Goal: Transaction & Acquisition: Purchase product/service

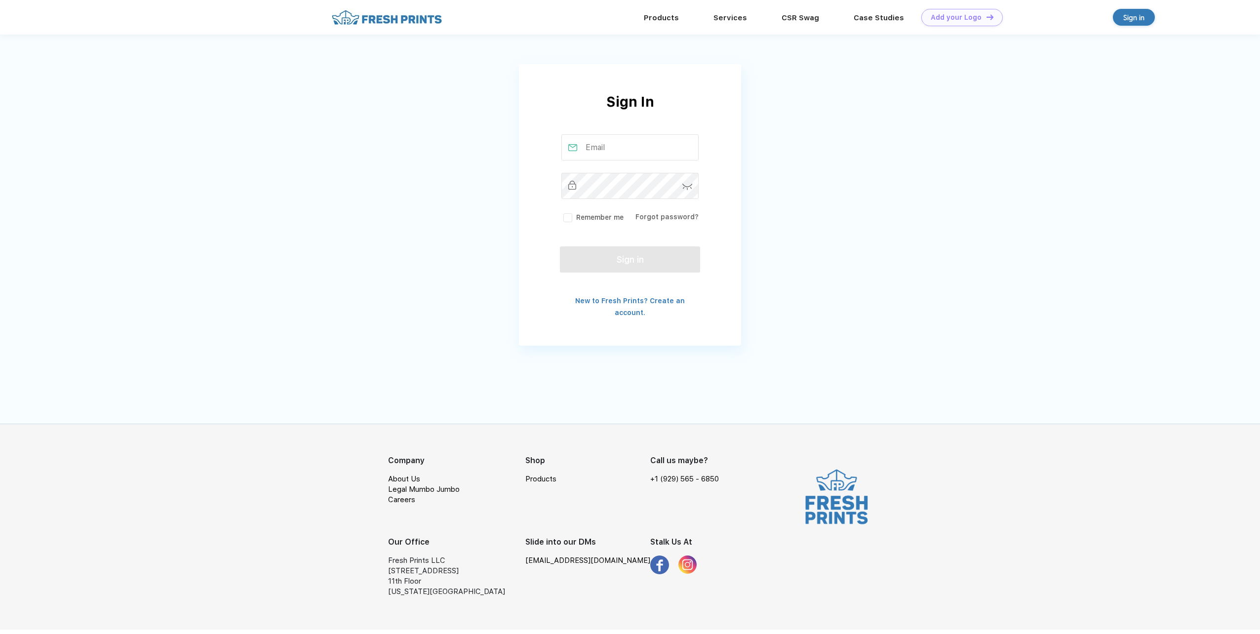
click at [623, 149] on input "text" at bounding box center [630, 147] width 138 height 26
click at [607, 145] on input "text" at bounding box center [630, 147] width 138 height 26
type input "m"
click at [674, 218] on link "Forgot password?" at bounding box center [667, 217] width 63 height 8
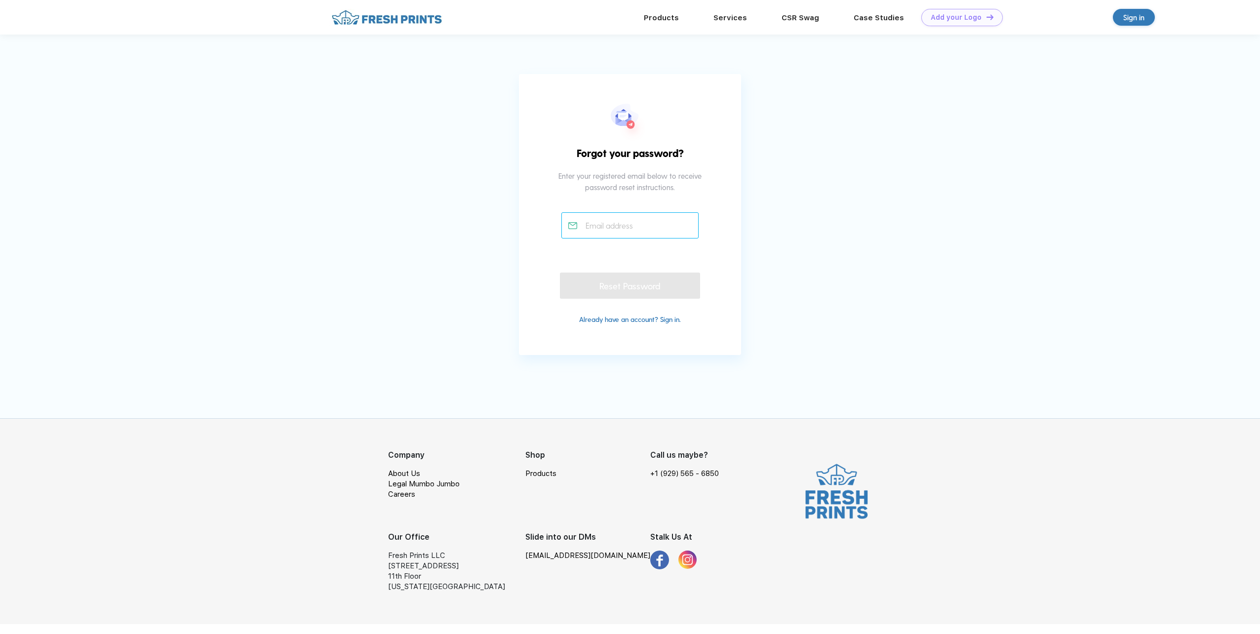
click at [624, 232] on input "text" at bounding box center [630, 225] width 138 height 26
click at [625, 289] on div "Reset Password" at bounding box center [630, 284] width 140 height 26
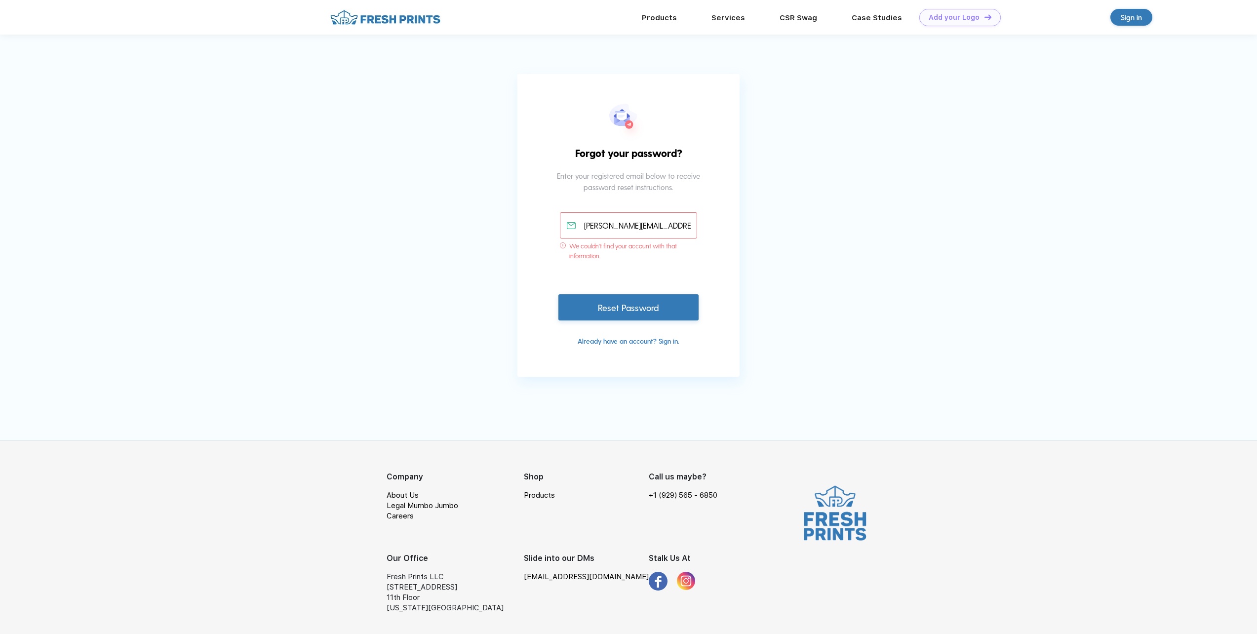
drag, startPoint x: 683, startPoint y: 222, endPoint x: 601, endPoint y: 221, distance: 82.5
click at [601, 221] on input "mike@izurietafenceco.com" at bounding box center [629, 225] width 138 height 26
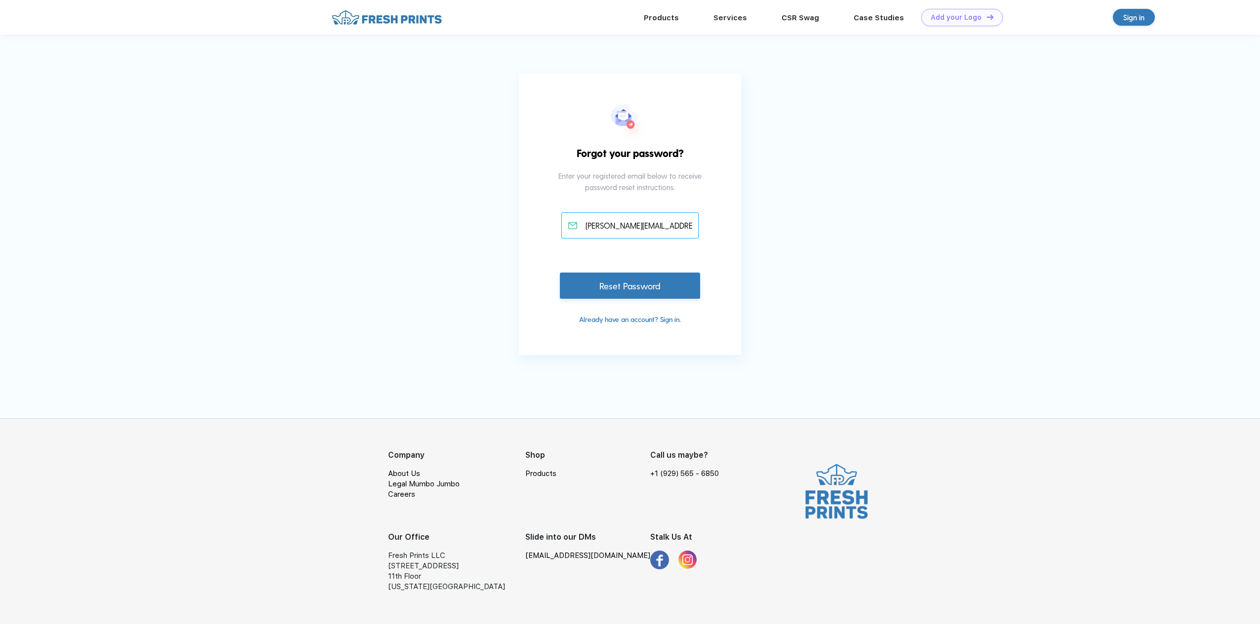
scroll to position [0, 3]
type input "mike@doubleminvestments.com"
click at [651, 292] on div "Reset Password" at bounding box center [630, 284] width 140 height 26
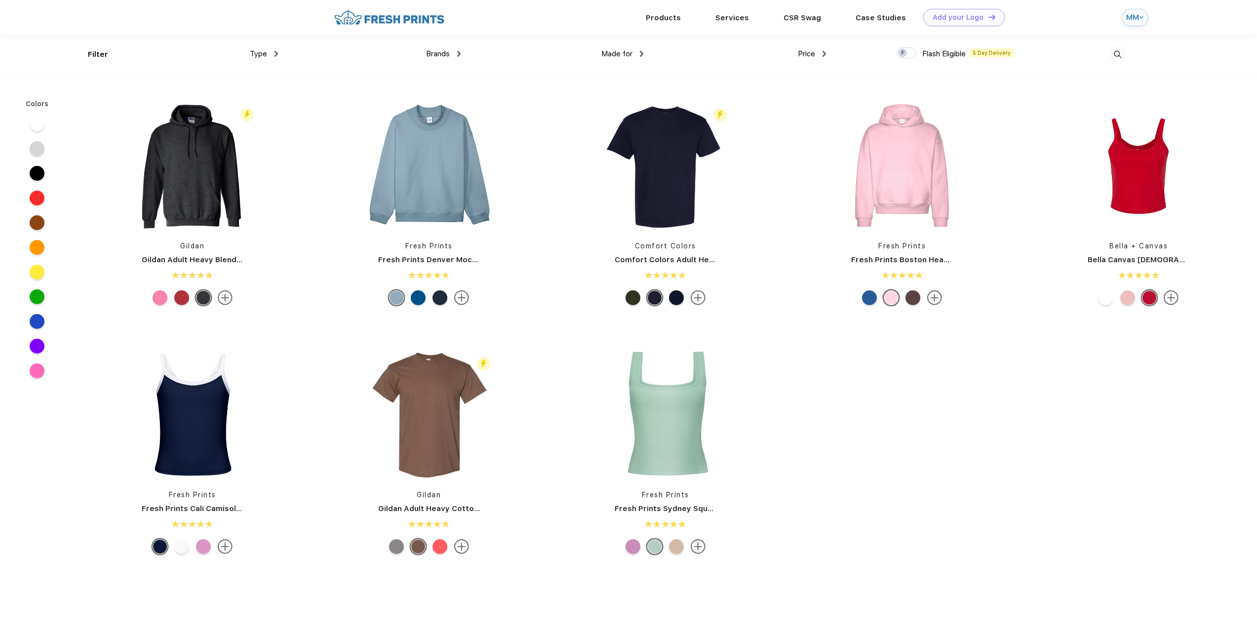
scroll to position [0, 0]
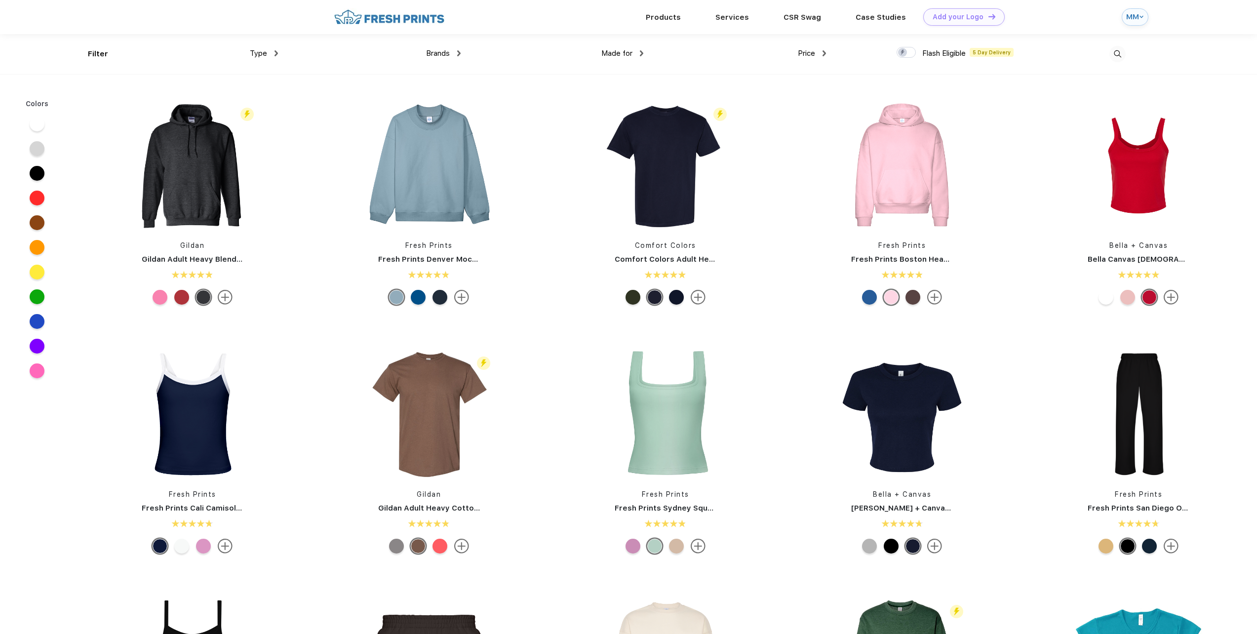
click at [1116, 53] on img at bounding box center [1118, 54] width 16 height 16
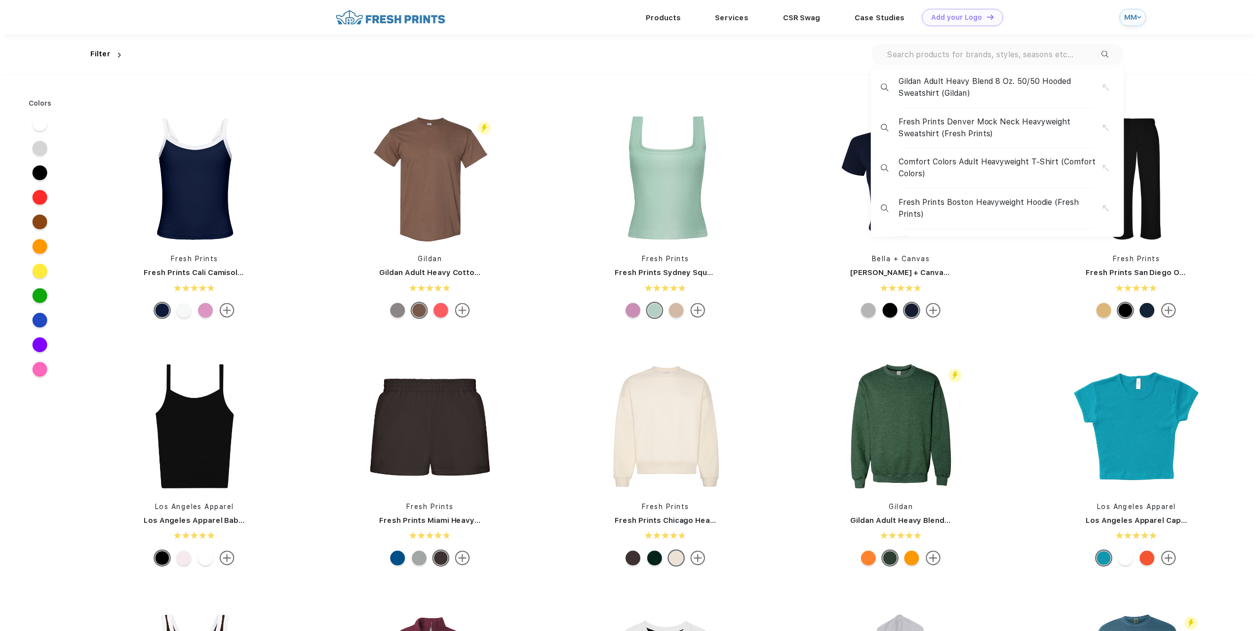
scroll to position [0, 0]
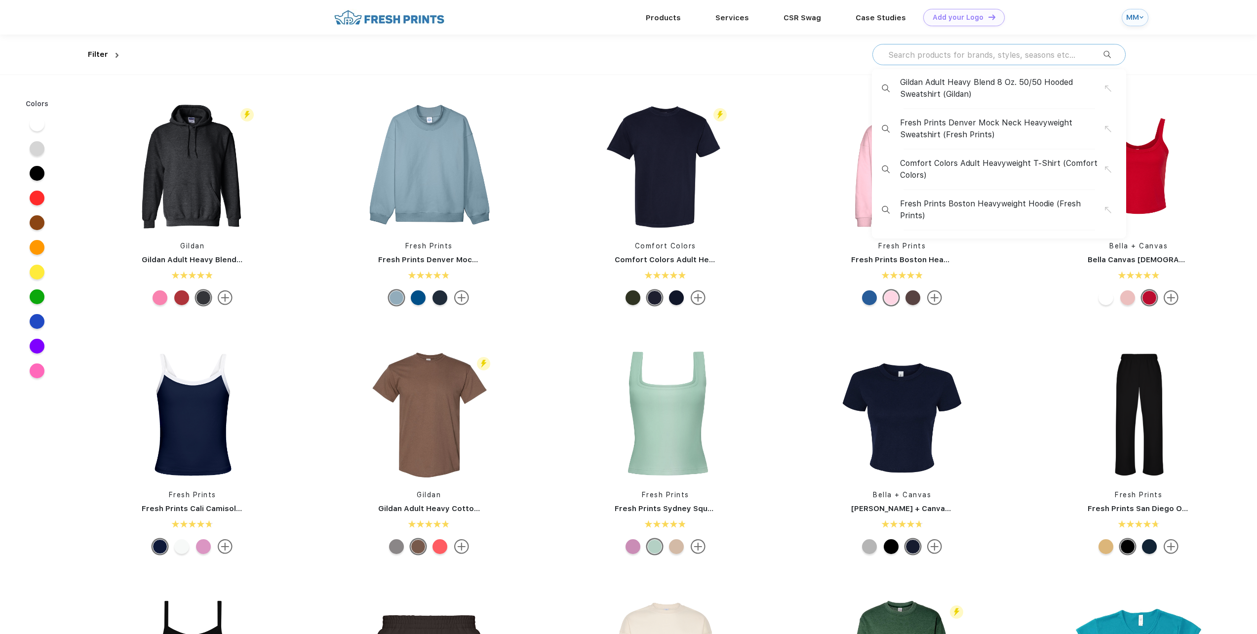
click at [988, 50] on input "text" at bounding box center [995, 54] width 216 height 11
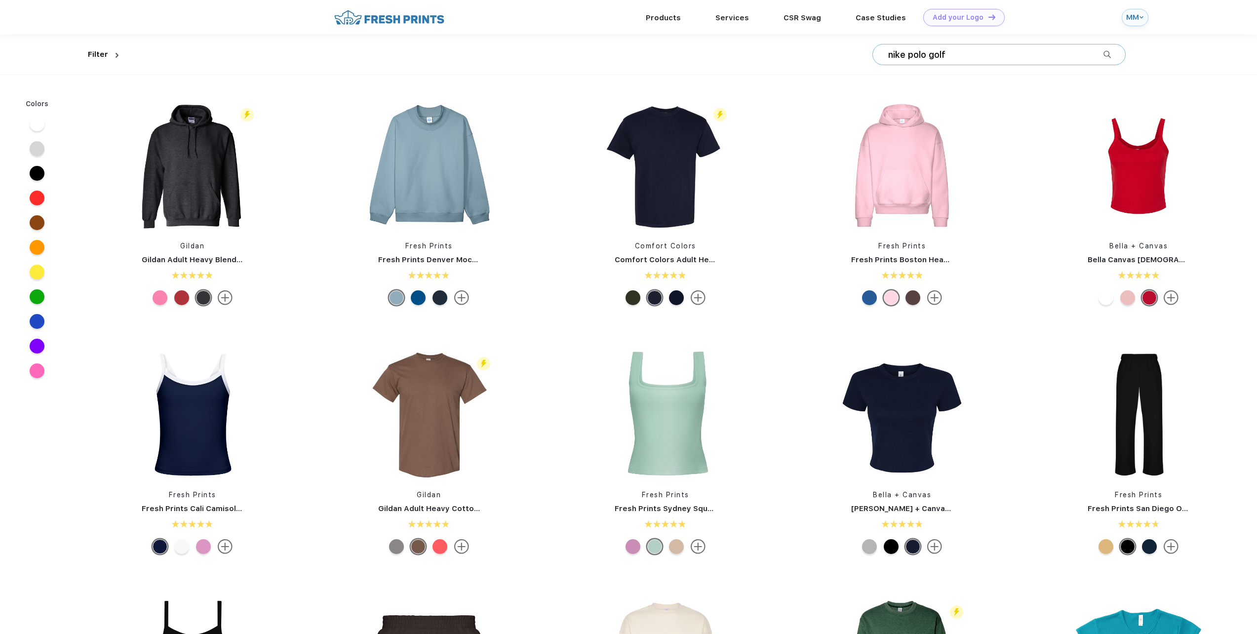
type input "nike polo golf"
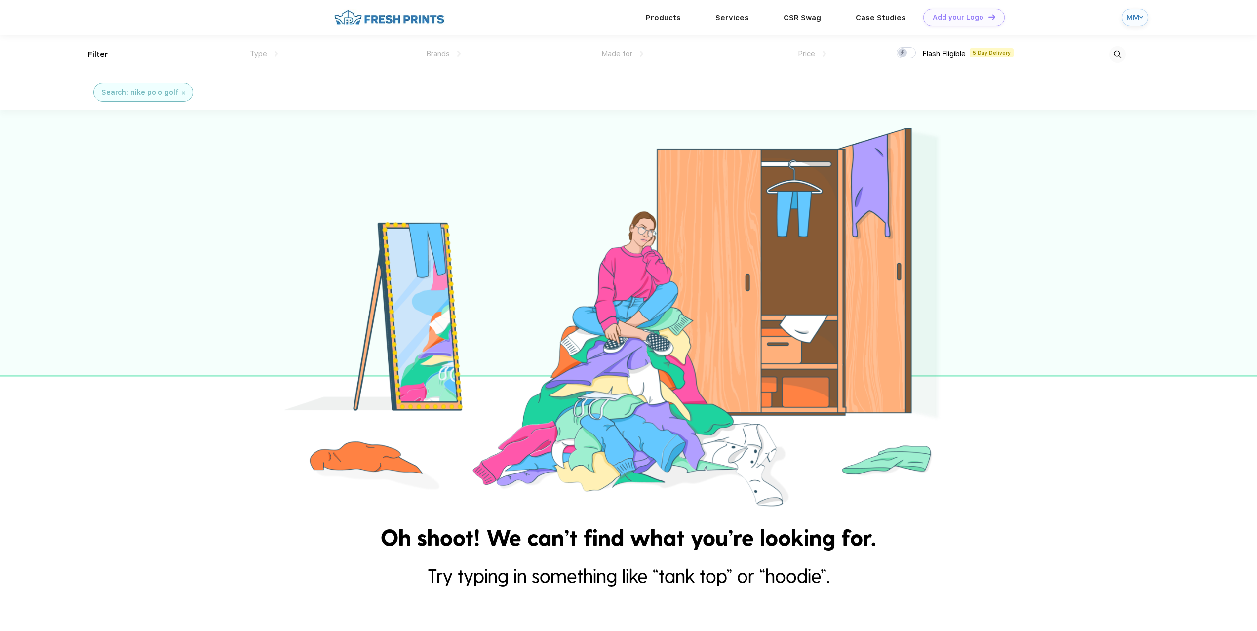
click at [1118, 56] on img at bounding box center [1118, 54] width 16 height 16
click at [970, 53] on input "nike polo golf" at bounding box center [995, 54] width 216 height 11
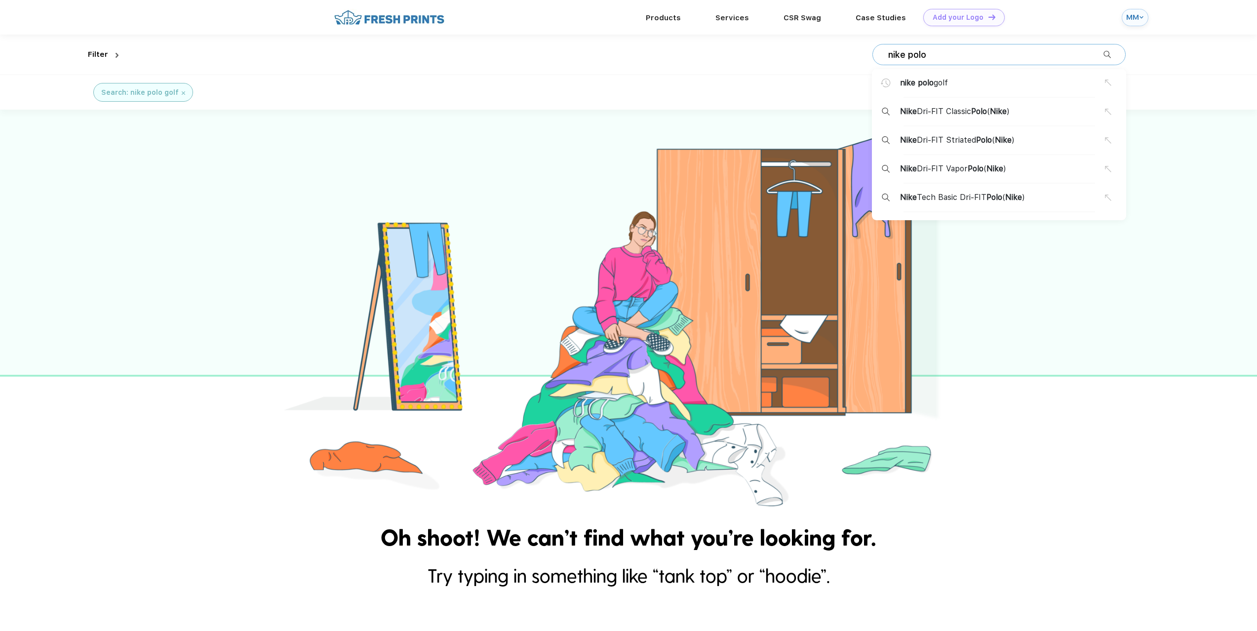
type input "nike polo"
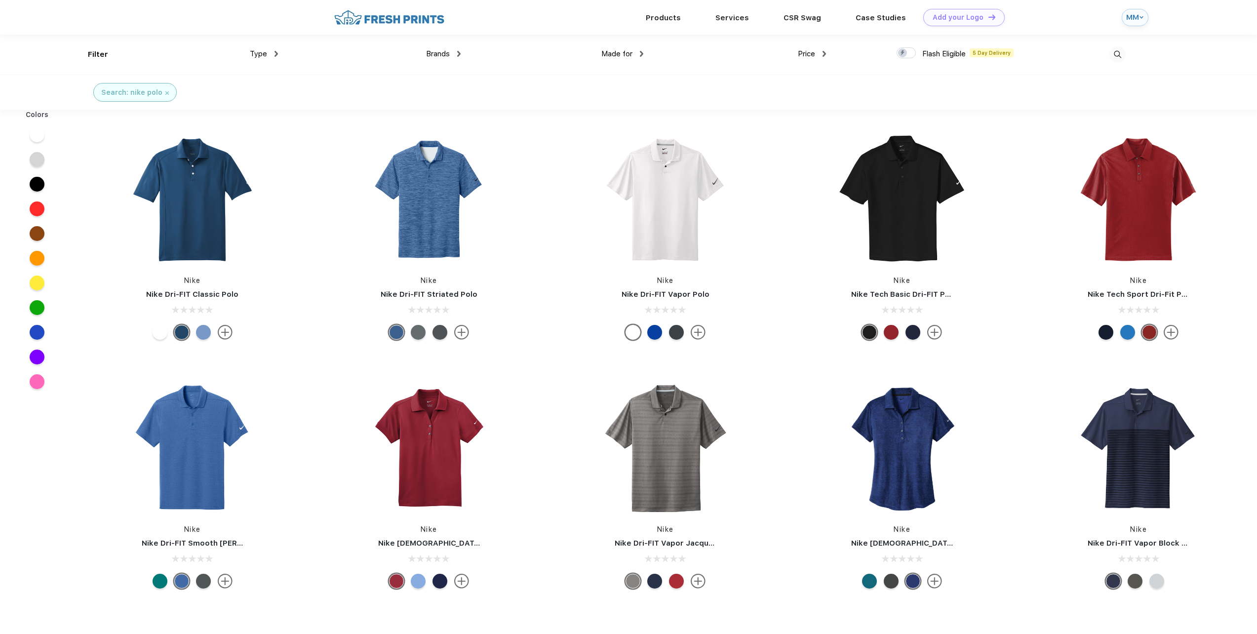
scroll to position [296, 0]
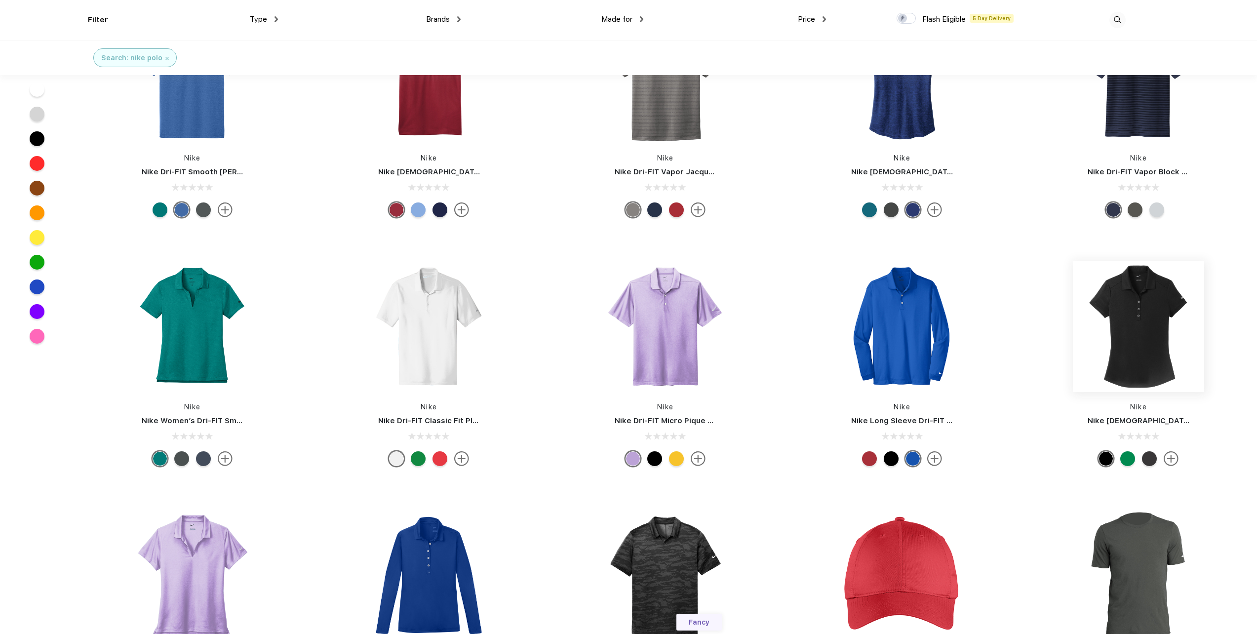
click at [1152, 318] on img at bounding box center [1138, 326] width 131 height 131
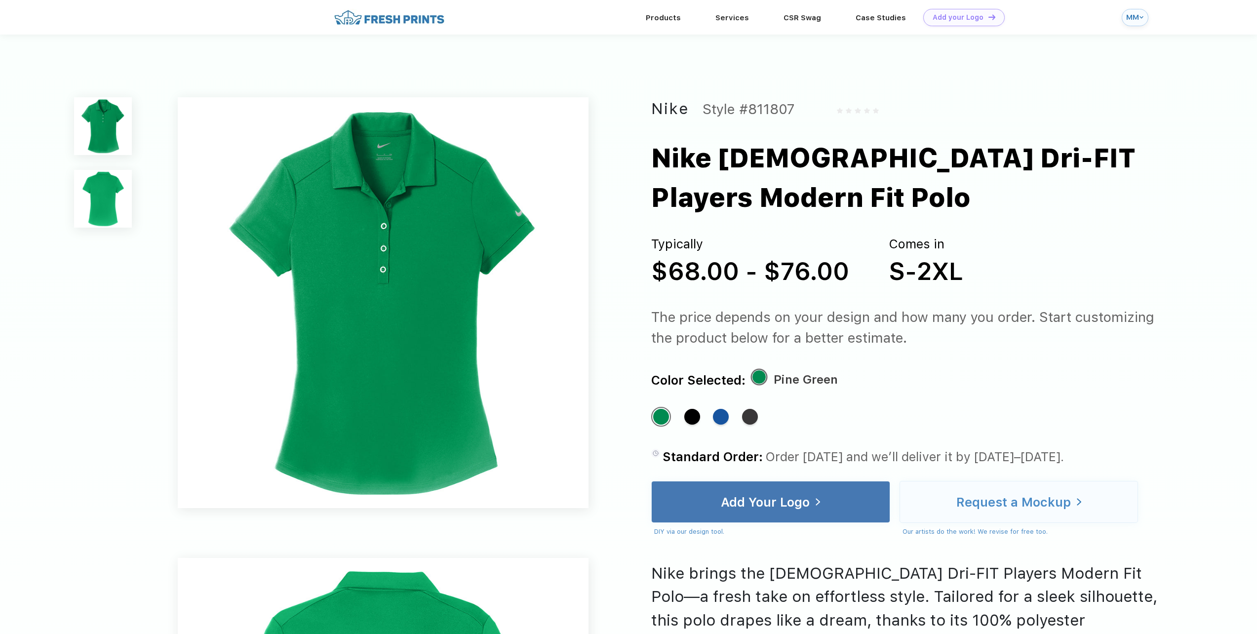
click at [100, 190] on img at bounding box center [103, 199] width 58 height 58
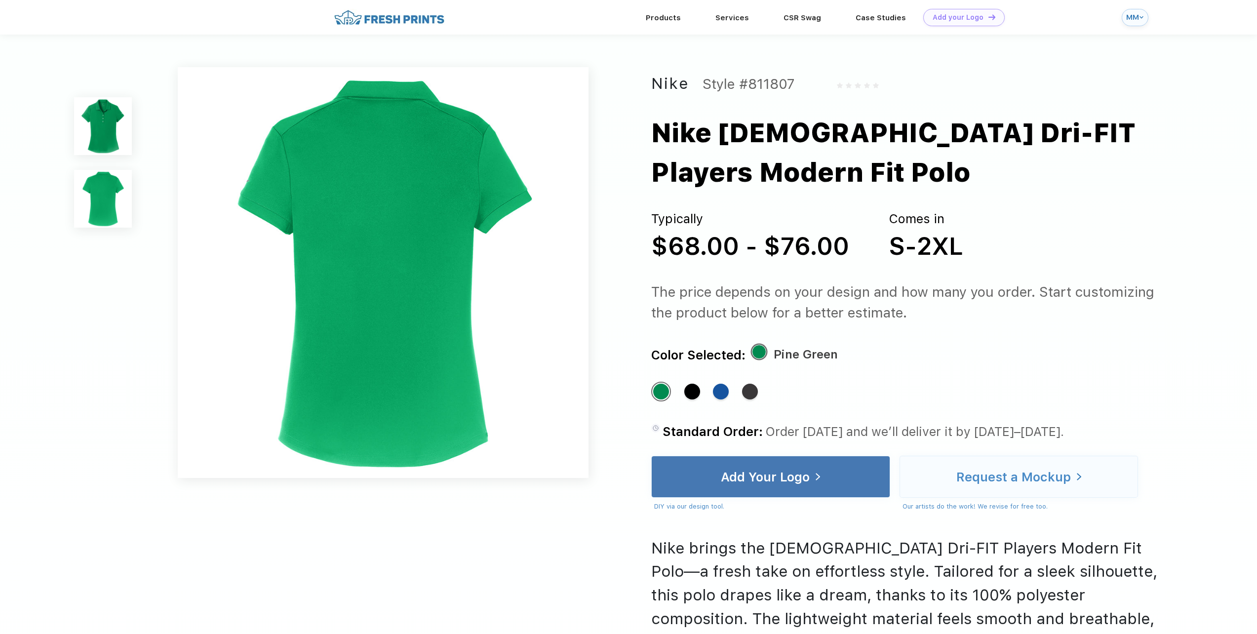
scroll to position [209, 0]
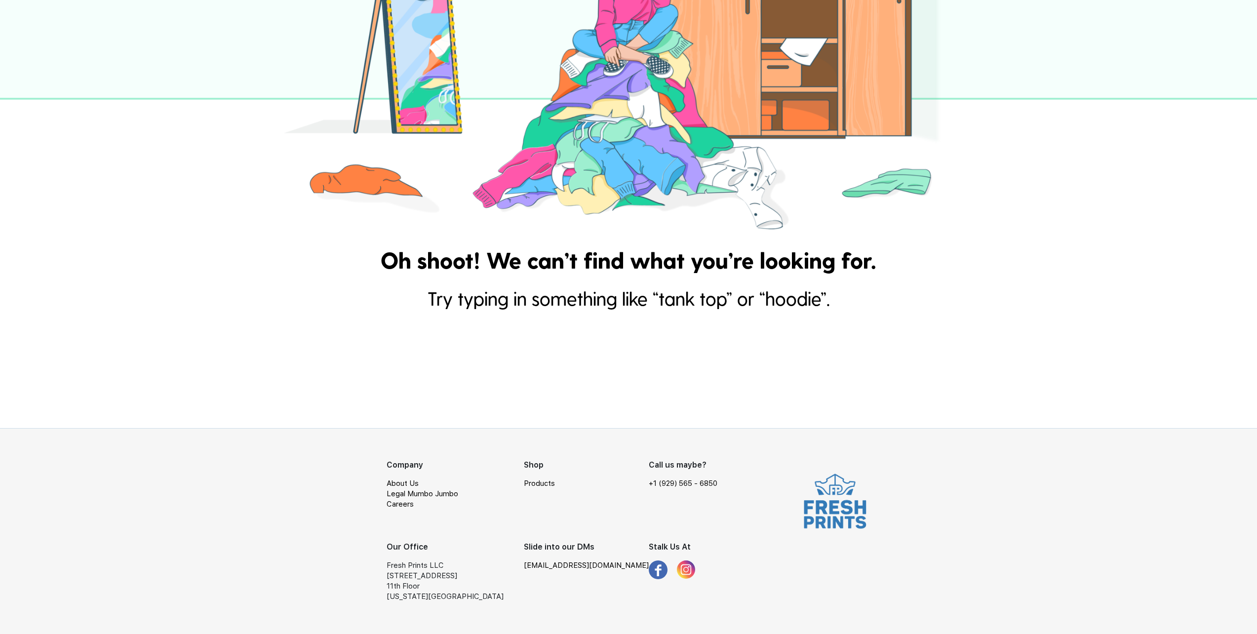
scroll to position [296, 0]
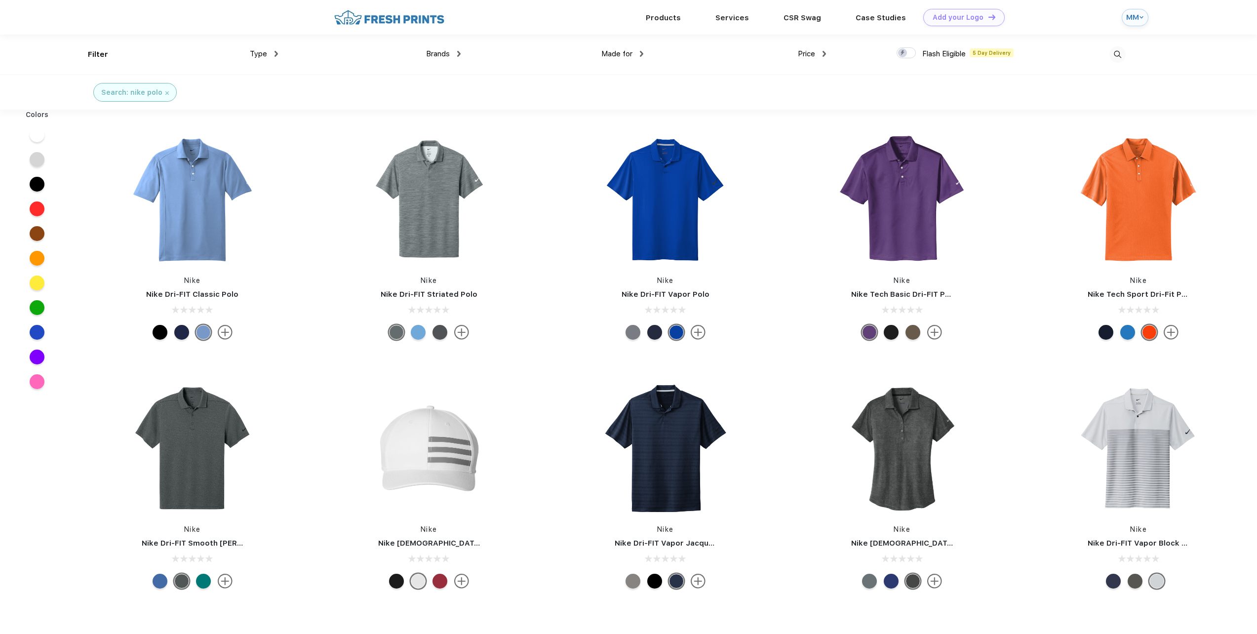
click at [43, 185] on div at bounding box center [37, 184] width 15 height 15
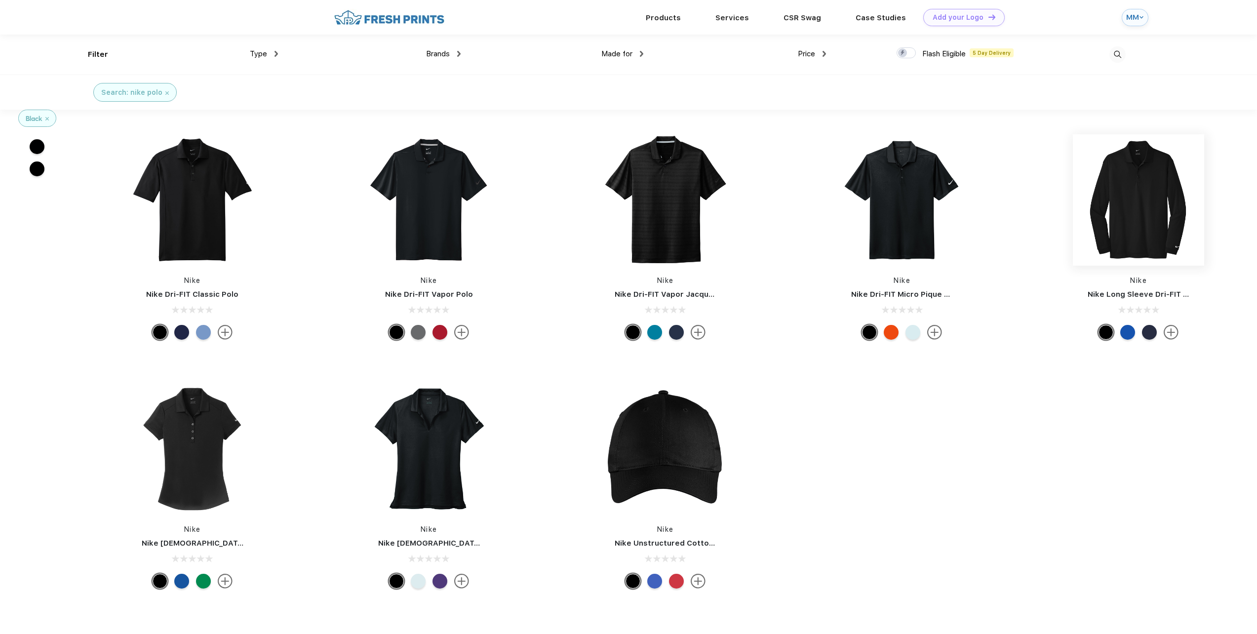
click at [1153, 186] on img at bounding box center [1138, 199] width 131 height 131
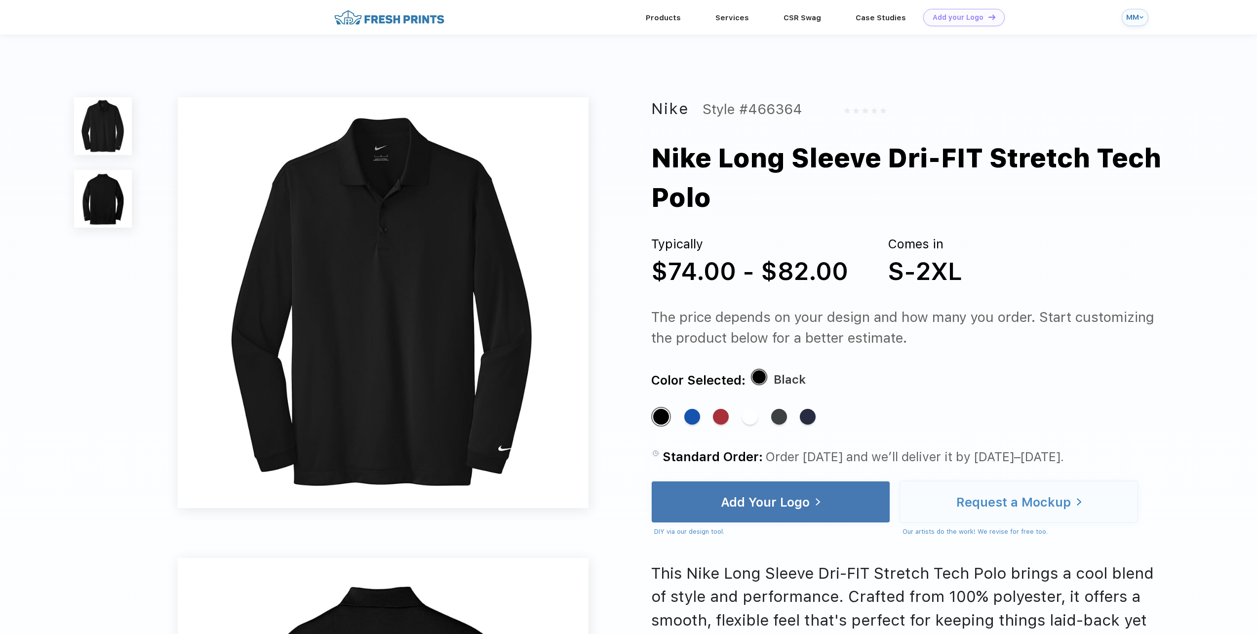
click at [109, 191] on img at bounding box center [103, 199] width 58 height 58
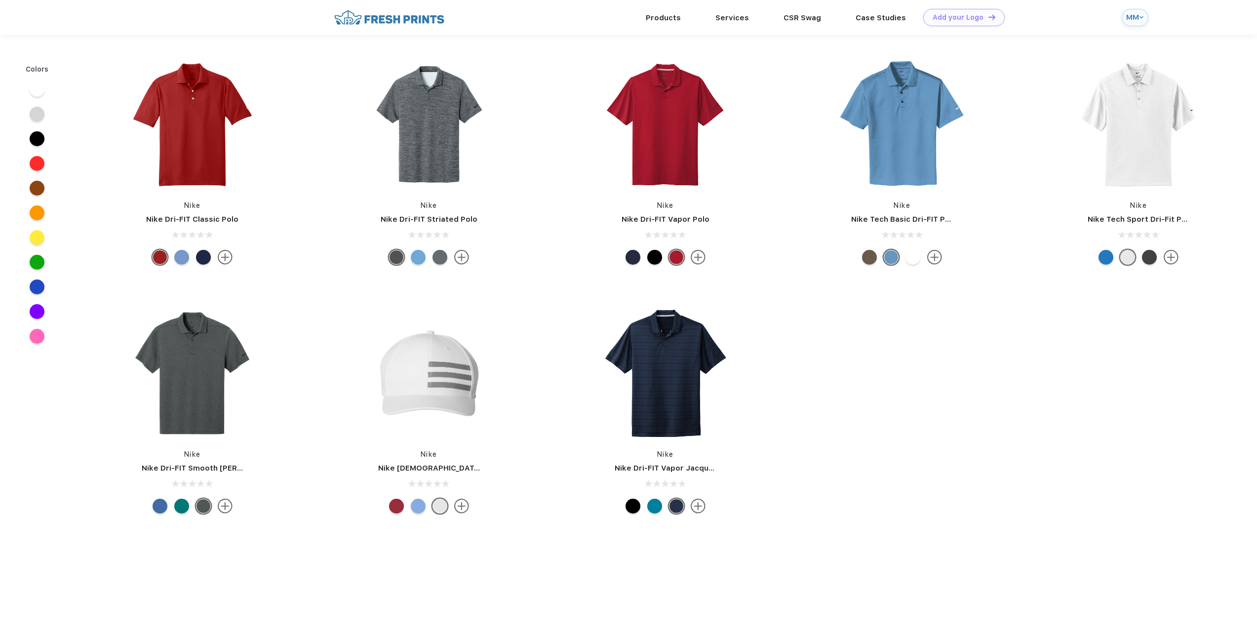
scroll to position [0, 0]
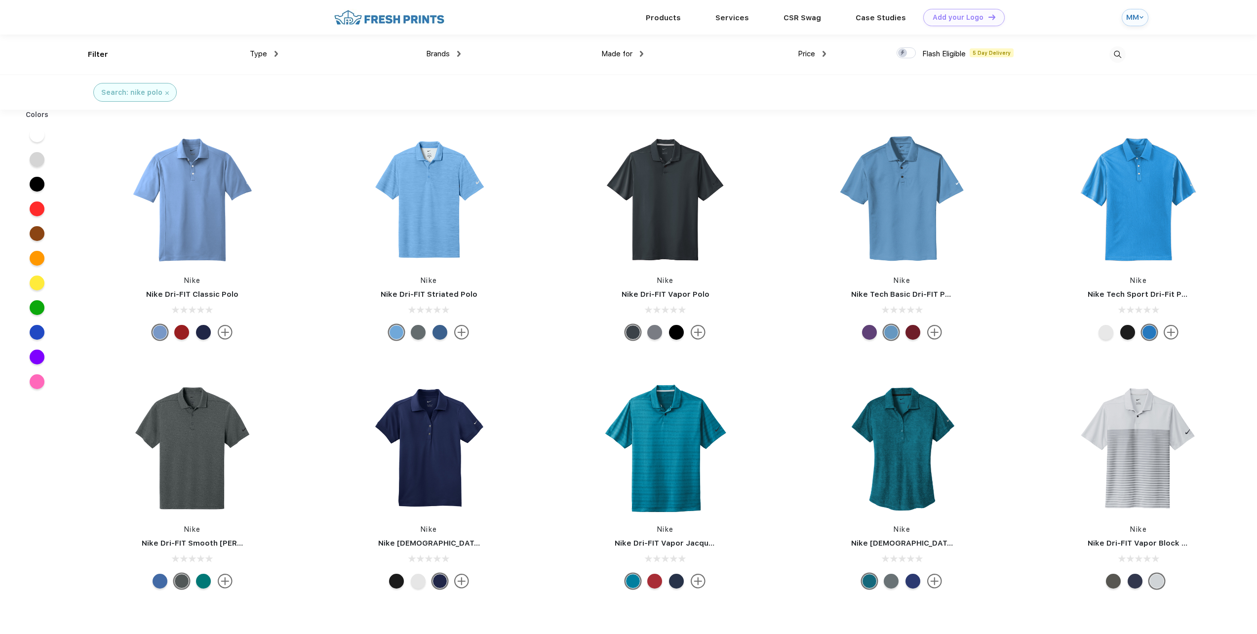
click at [39, 185] on div at bounding box center [37, 184] width 15 height 15
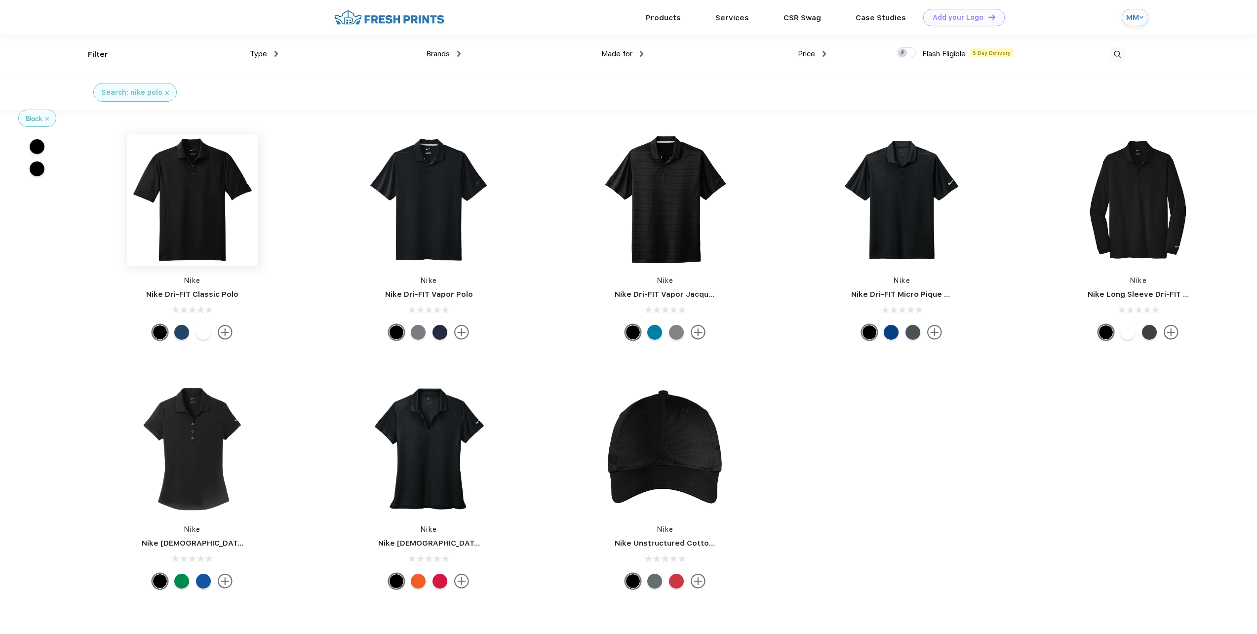
click at [180, 176] on img at bounding box center [192, 199] width 131 height 131
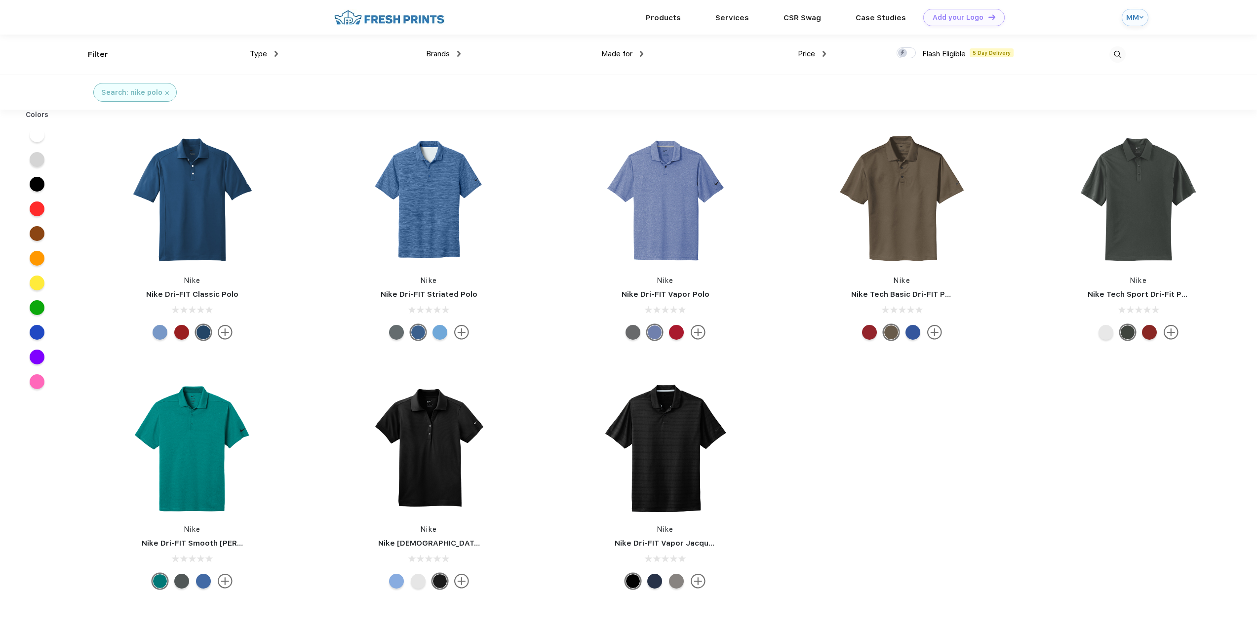
scroll to position [0, 0]
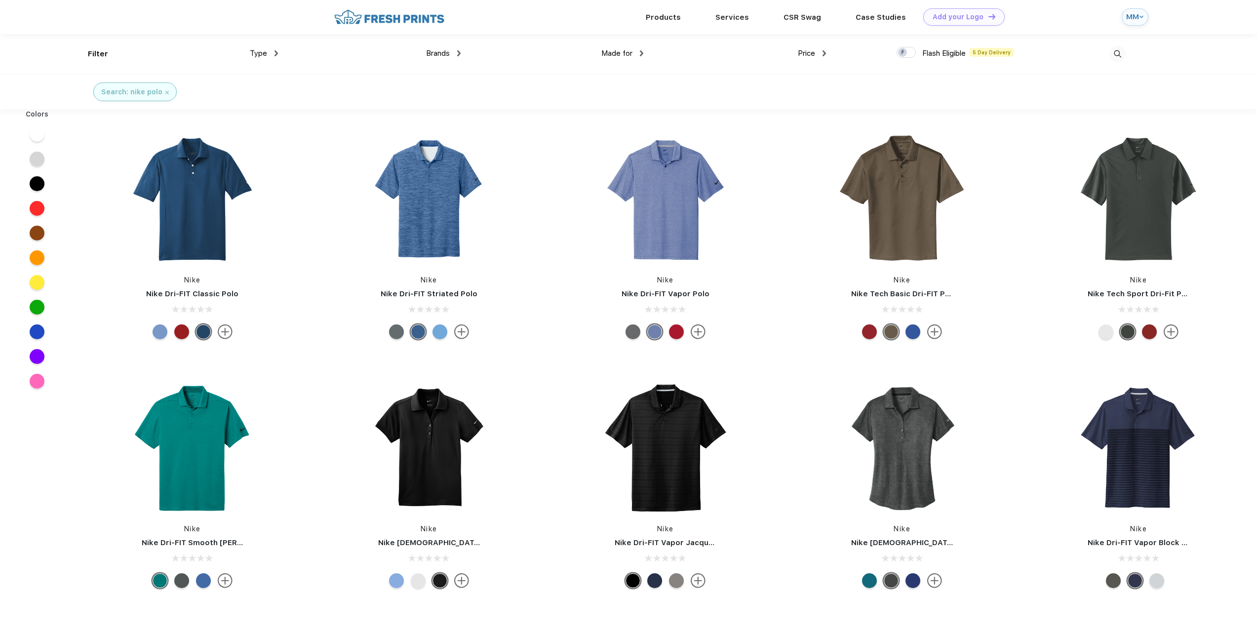
click at [45, 184] on div at bounding box center [37, 183] width 38 height 25
click at [38, 189] on div at bounding box center [37, 193] width 15 height 15
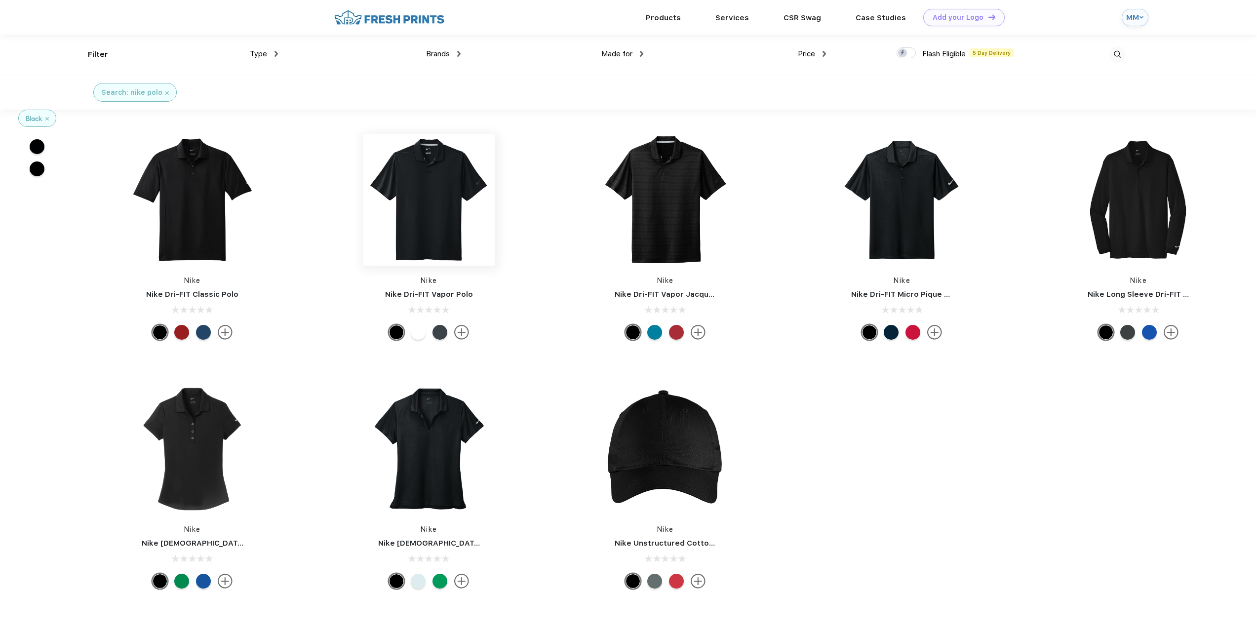
click at [434, 243] on img at bounding box center [428, 199] width 131 height 131
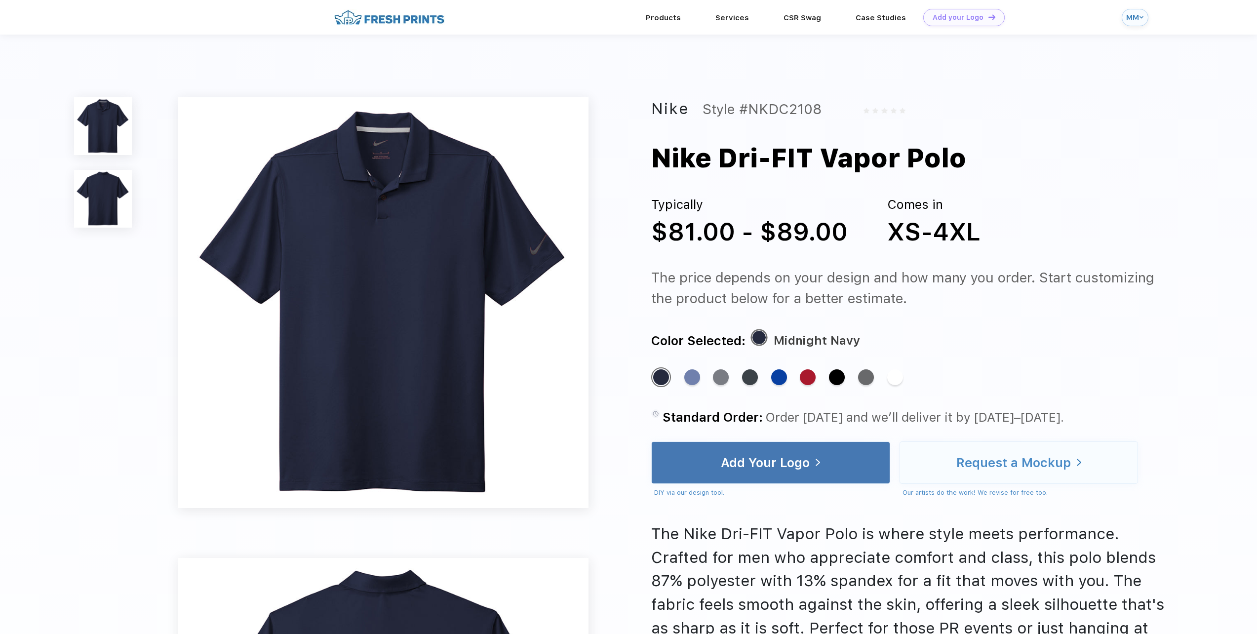
click at [116, 201] on img at bounding box center [103, 199] width 58 height 58
click at [1136, 18] on div "MM" at bounding box center [1131, 17] width 11 height 8
click at [1118, 73] on div "Designs" at bounding box center [1117, 77] width 26 height 8
